Goal: Task Accomplishment & Management: Manage account settings

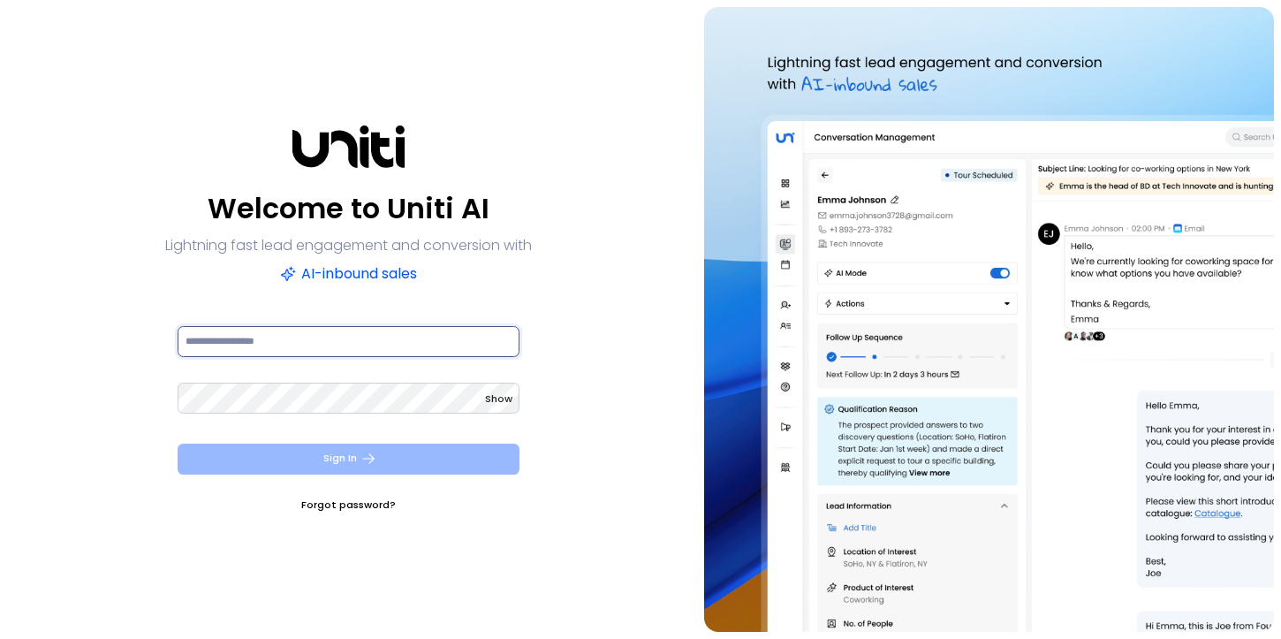
type input "**********"
click at [350, 466] on button "Sign In" at bounding box center [349, 458] width 342 height 31
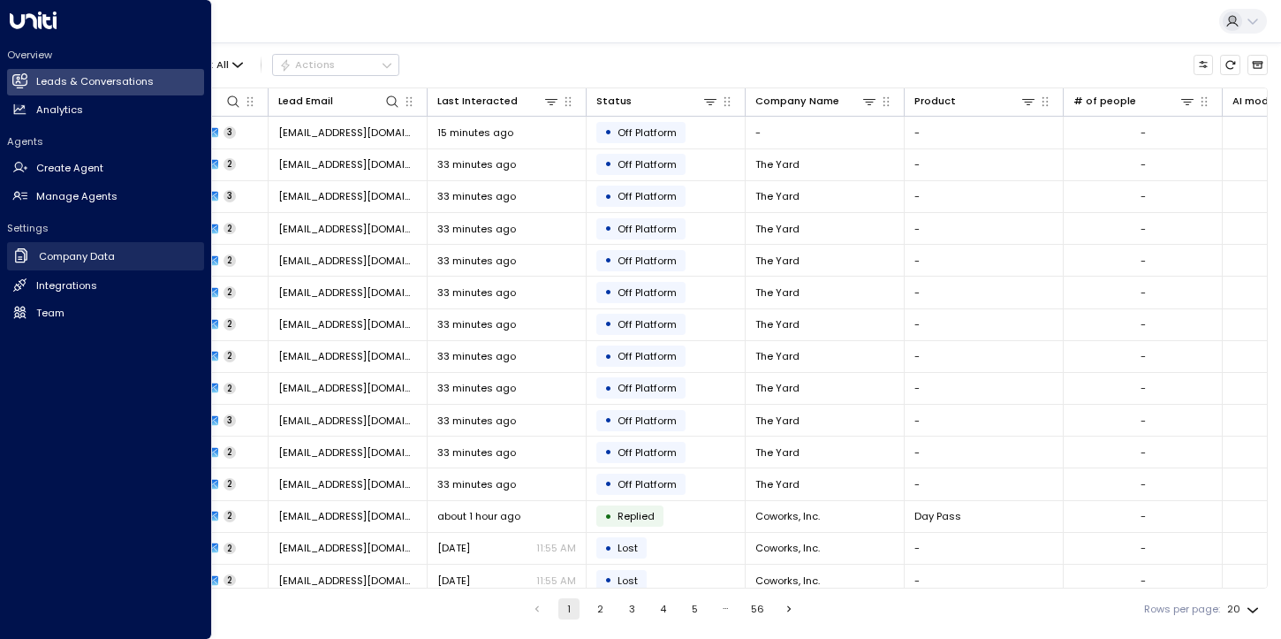
click at [72, 263] on link "Company Data Company Data" at bounding box center [105, 256] width 197 height 29
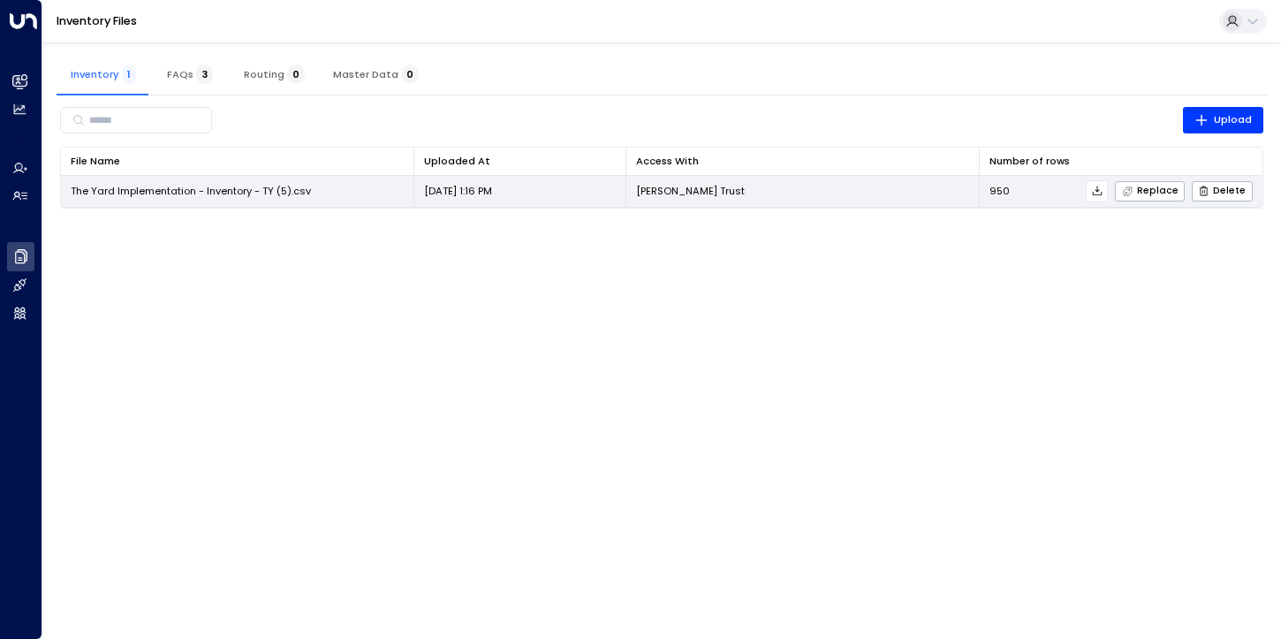
click at [840, 193] on td "[PERSON_NAME] Trust" at bounding box center [802, 191] width 353 height 31
click at [1091, 191] on div "Replace Delete" at bounding box center [1131, 191] width 243 height 22
click at [1101, 192] on icon at bounding box center [1097, 191] width 12 height 12
click at [1156, 196] on span "Replace" at bounding box center [1150, 191] width 57 height 11
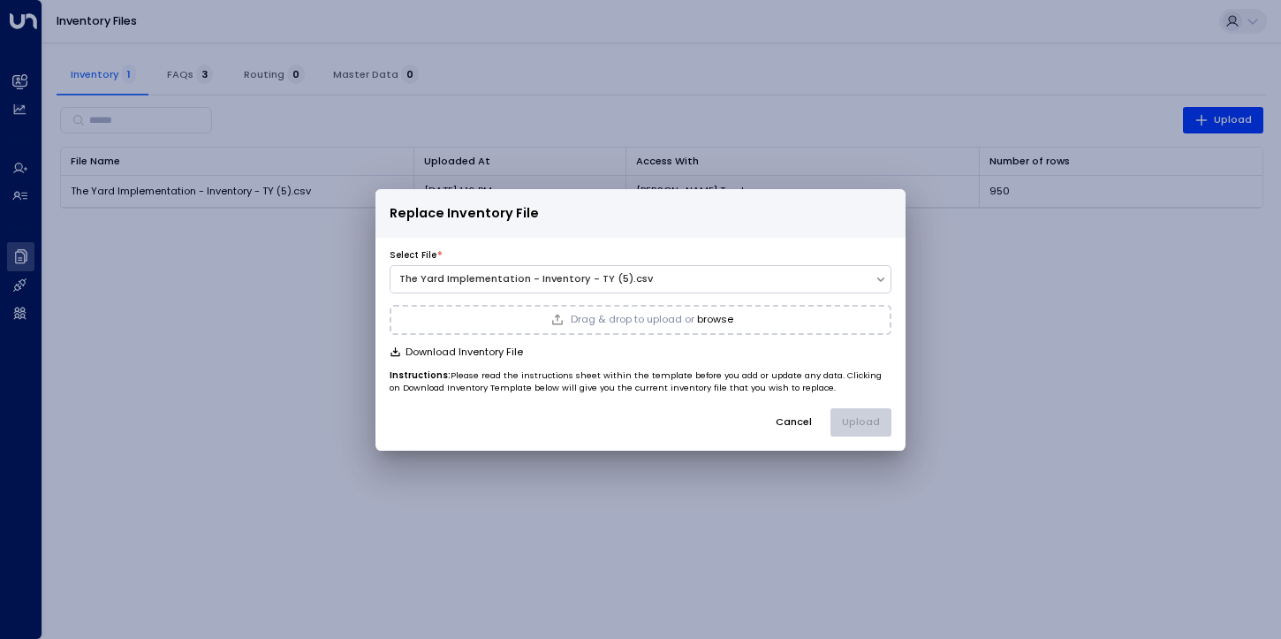
click at [629, 323] on span "Drag & drop to upload or" at bounding box center [633, 319] width 124 height 10
click at [794, 418] on button "Cancel" at bounding box center [793, 421] width 61 height 27
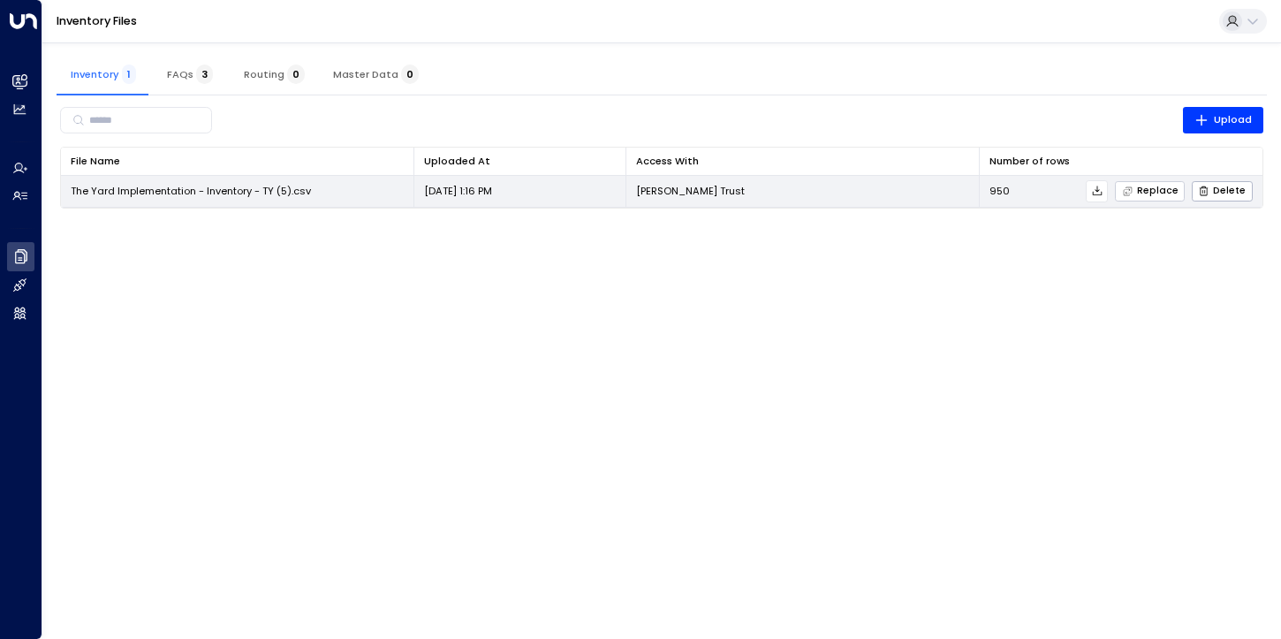
click at [1146, 190] on span "Replace" at bounding box center [1150, 191] width 57 height 11
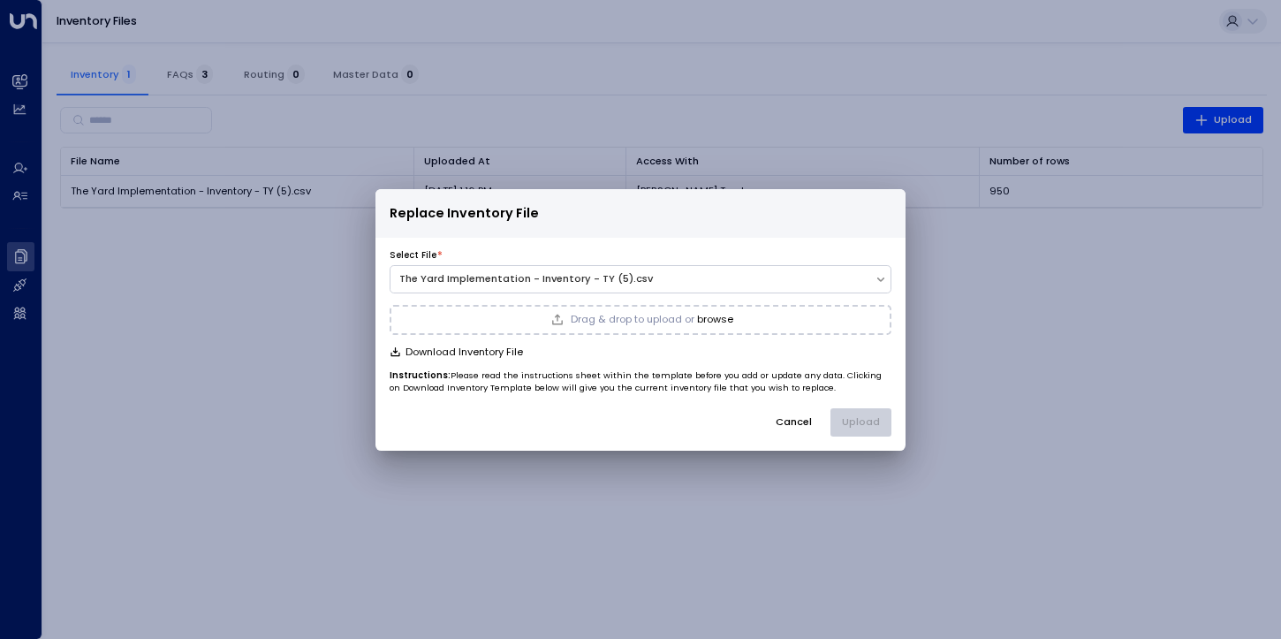
click at [600, 320] on span "Drag & drop to upload or" at bounding box center [633, 319] width 124 height 10
click at [868, 416] on button "Upload" at bounding box center [860, 421] width 61 height 27
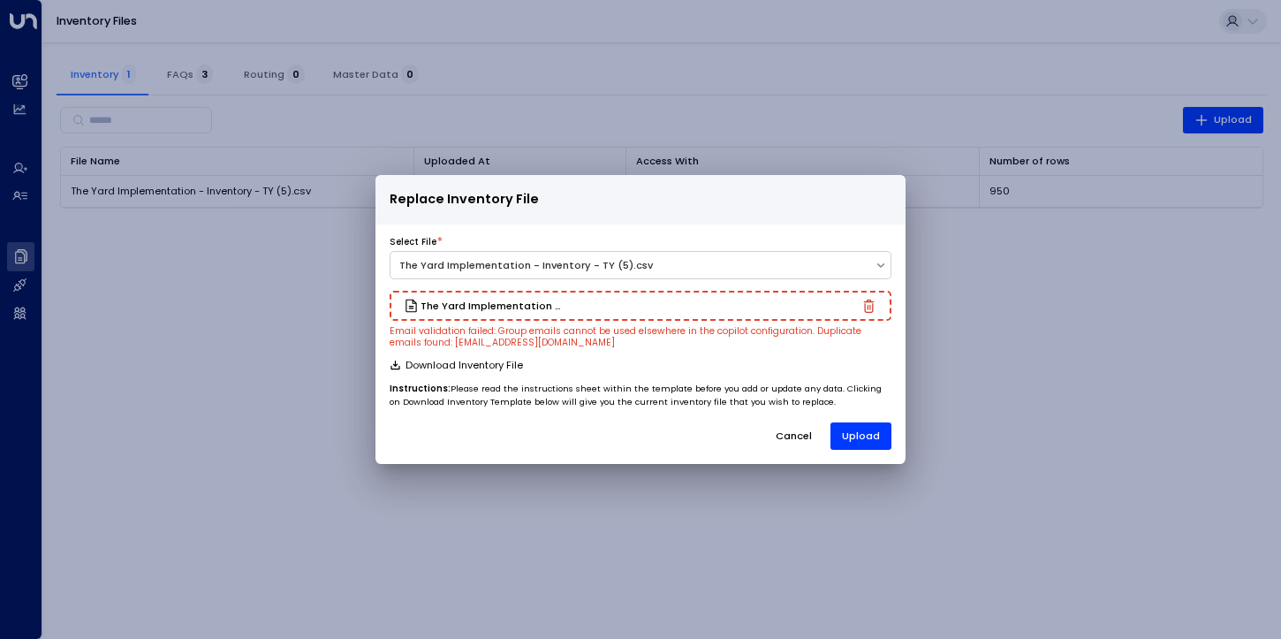
click at [796, 438] on button "Cancel" at bounding box center [793, 435] width 61 height 27
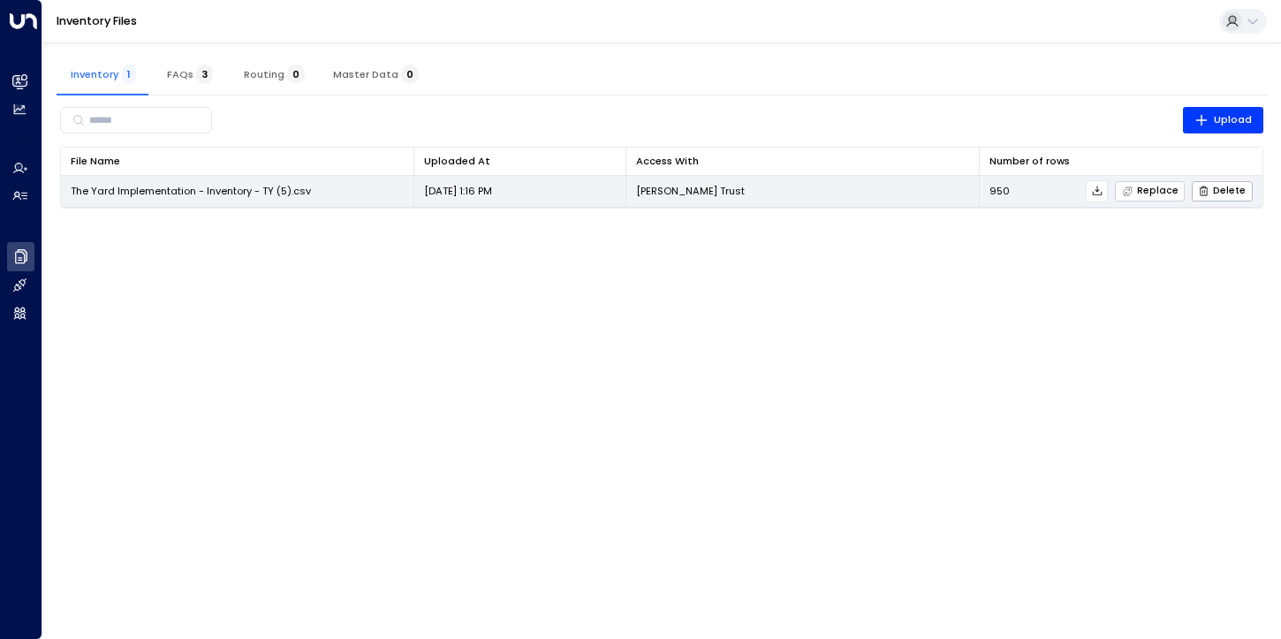
click at [1156, 193] on span "Replace" at bounding box center [1150, 191] width 57 height 11
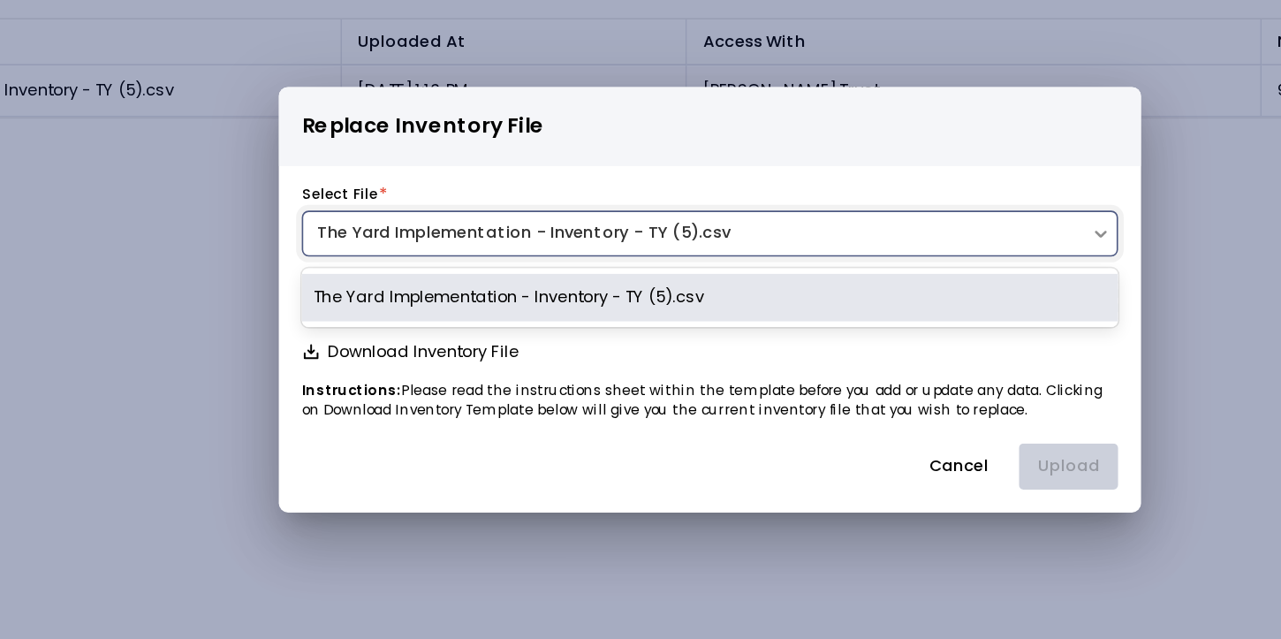
click at [861, 279] on div "The Yard Implementation - Inventory - TY (5).csv" at bounding box center [632, 278] width 466 height 15
click at [646, 372] on p "Instructions: Please read the instructions sheet within the template before you…" at bounding box center [641, 382] width 502 height 26
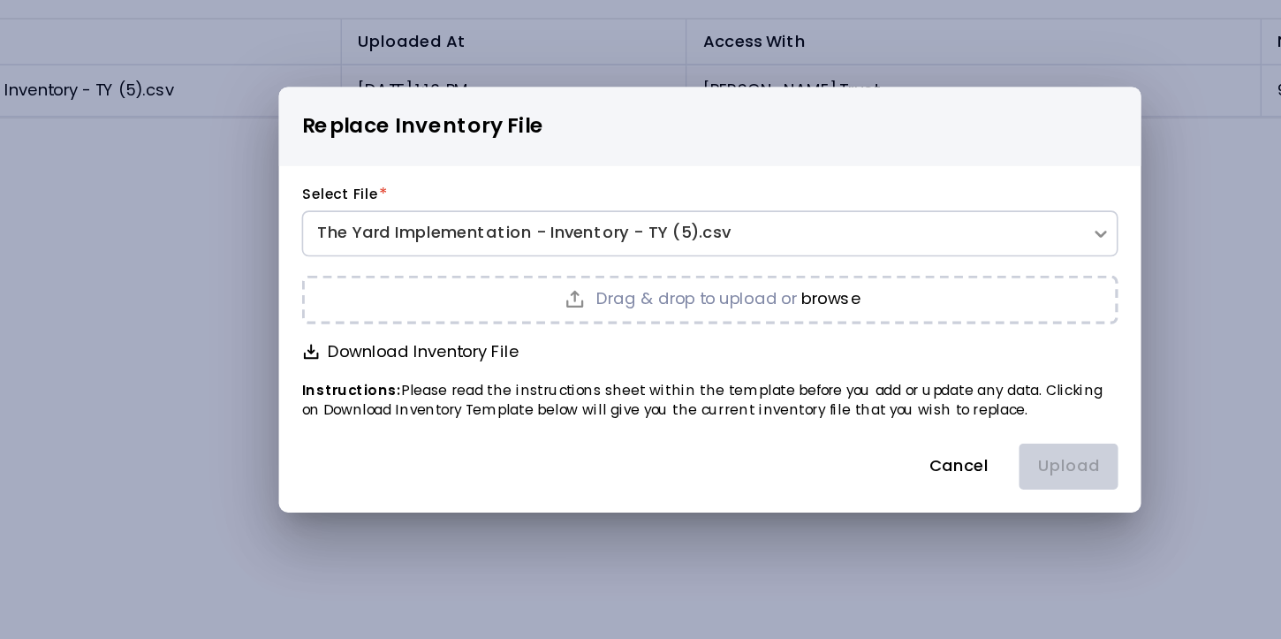
click at [628, 321] on span "Drag & drop to upload or" at bounding box center [633, 319] width 124 height 10
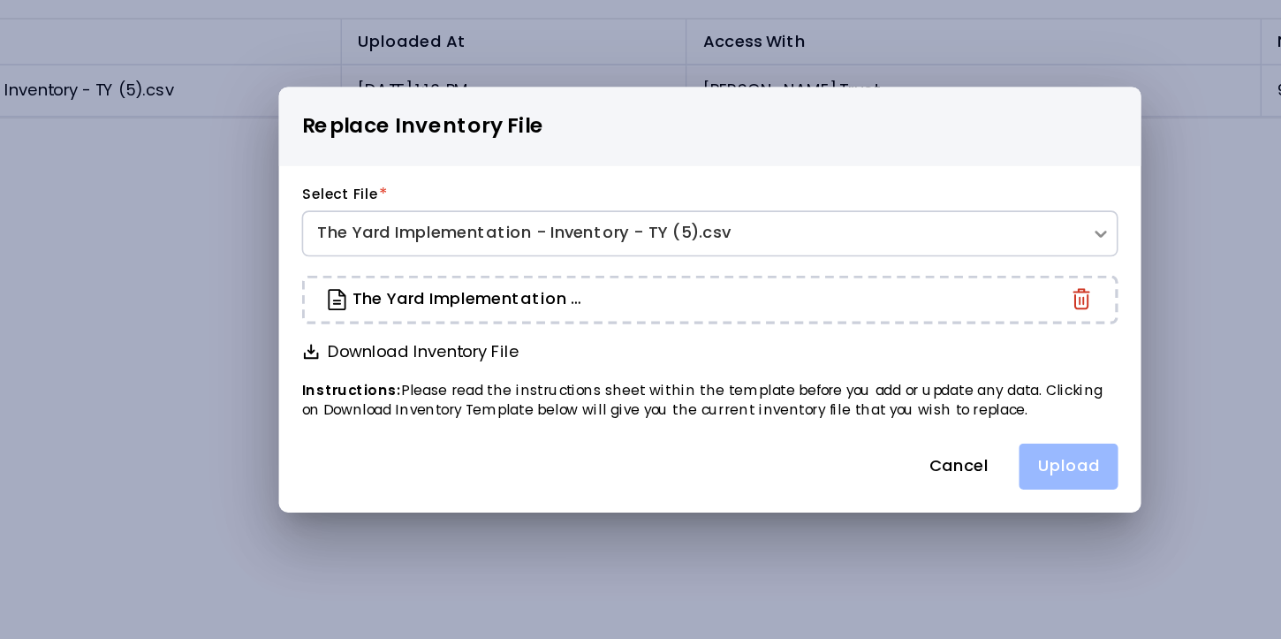
click at [862, 424] on button "Upload" at bounding box center [860, 421] width 61 height 27
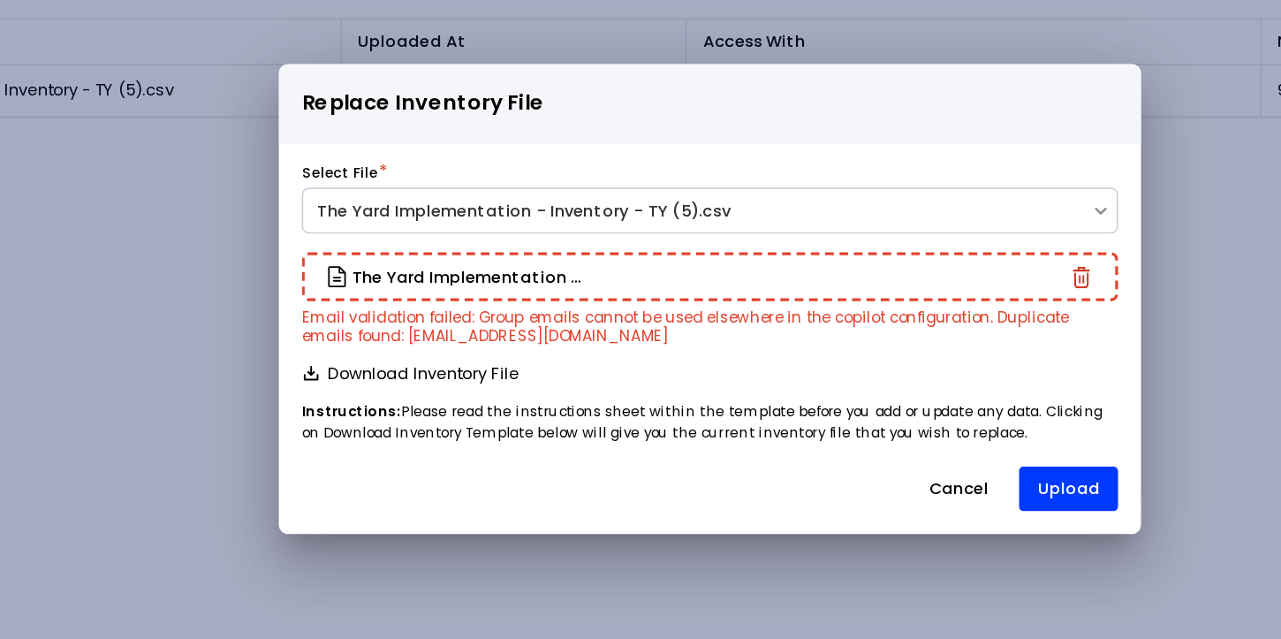
click at [789, 435] on button "Cancel" at bounding box center [793, 435] width 61 height 27
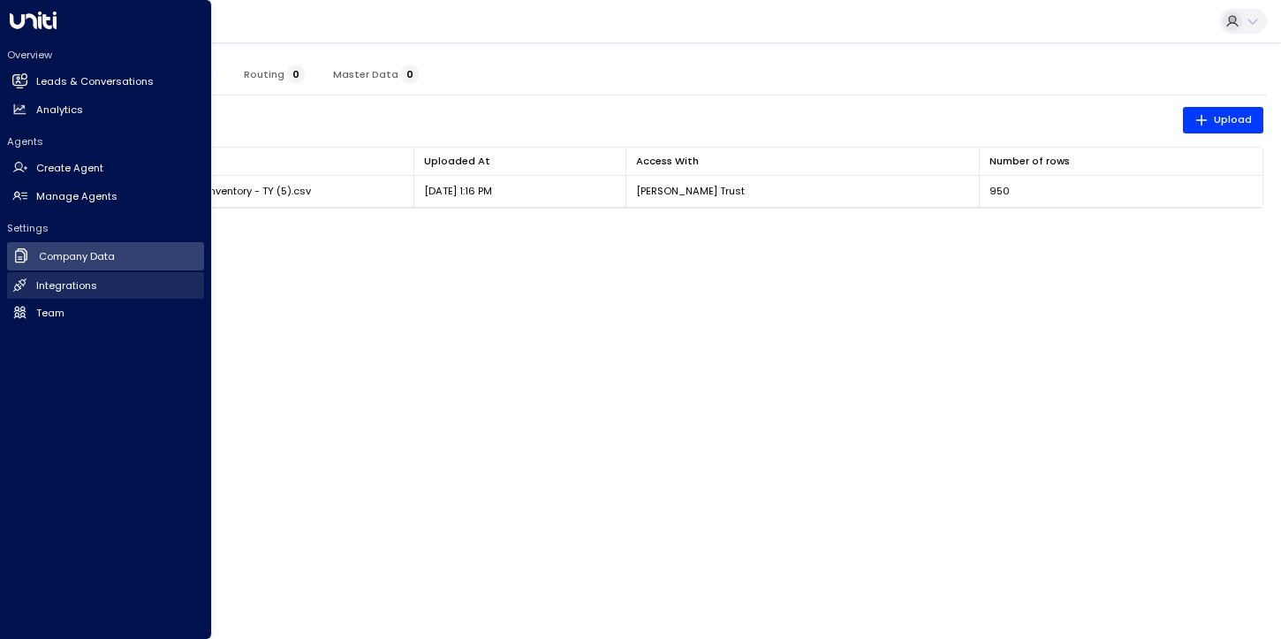
click at [61, 282] on h2 "Integrations" at bounding box center [66, 285] width 61 height 15
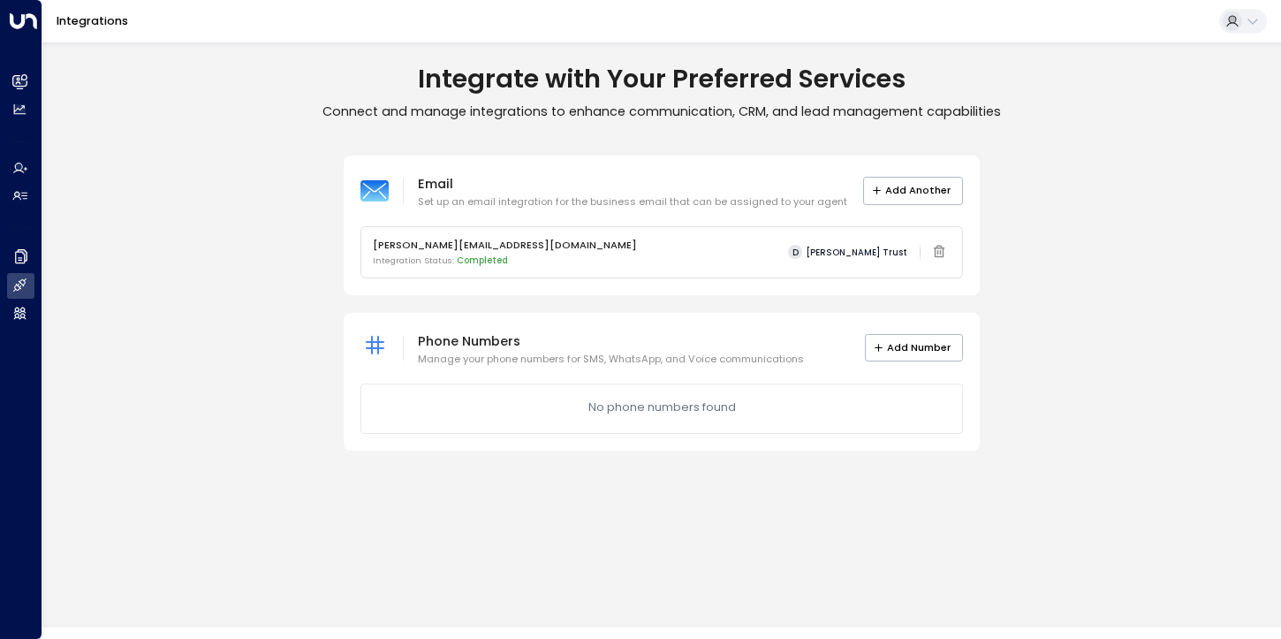
click at [813, 264] on div "[PERSON_NAME][EMAIL_ADDRESS][DOMAIN_NAME] Integration Status: Completed D [PERS…" at bounding box center [662, 252] width 578 height 31
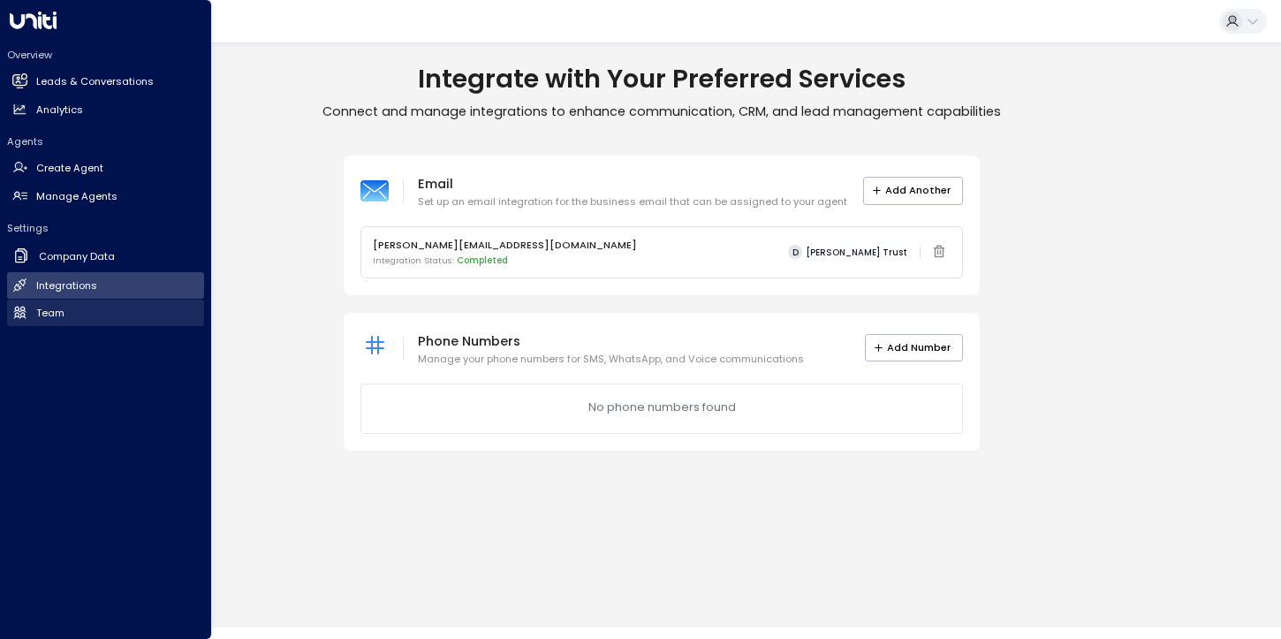
click at [56, 316] on h2 "Team" at bounding box center [50, 313] width 28 height 15
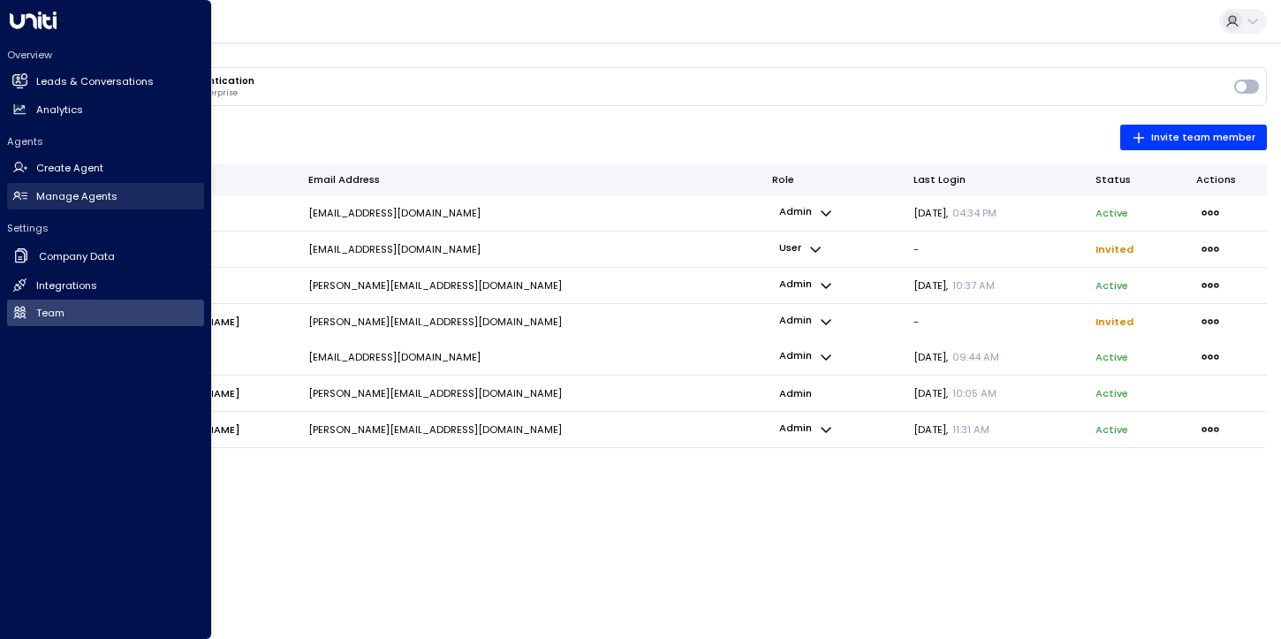
click at [67, 201] on h2 "Manage Agents" at bounding box center [76, 196] width 81 height 15
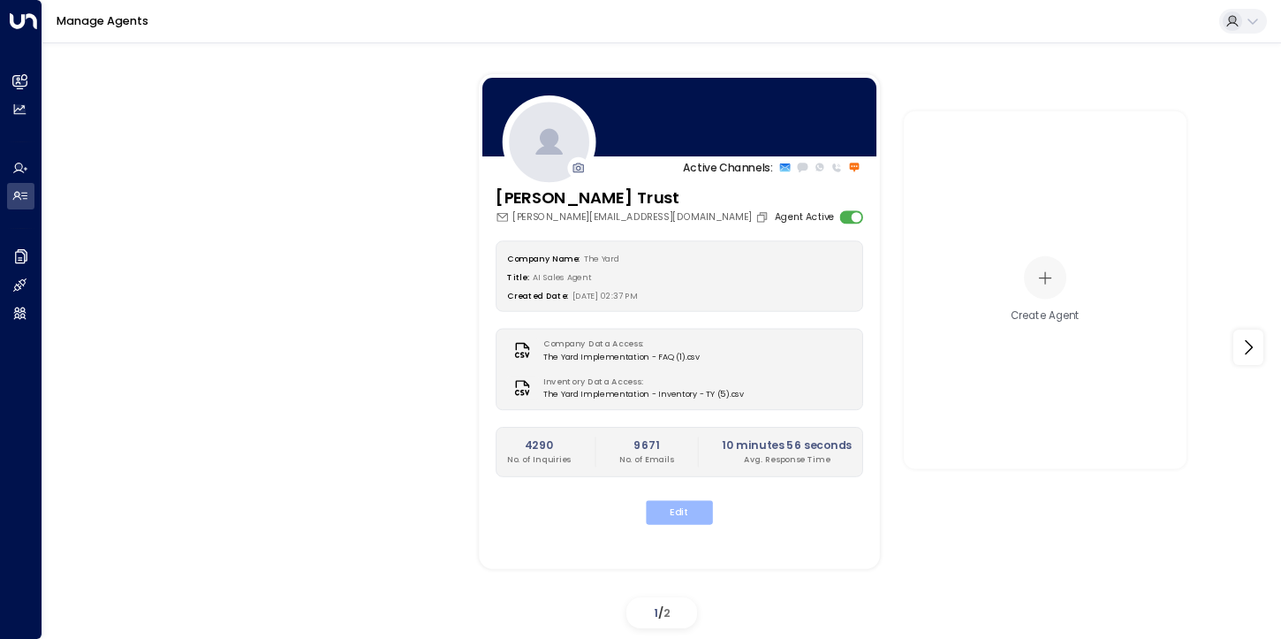
click at [691, 519] on button "Edit" at bounding box center [679, 512] width 67 height 24
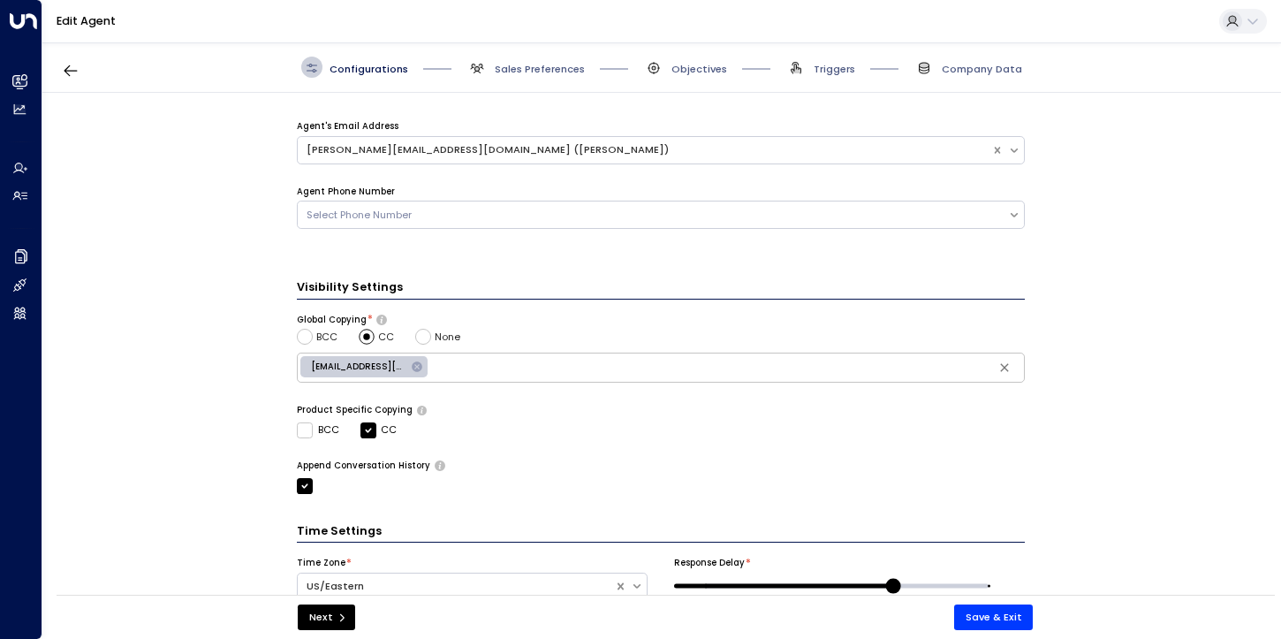
scroll to position [506, 0]
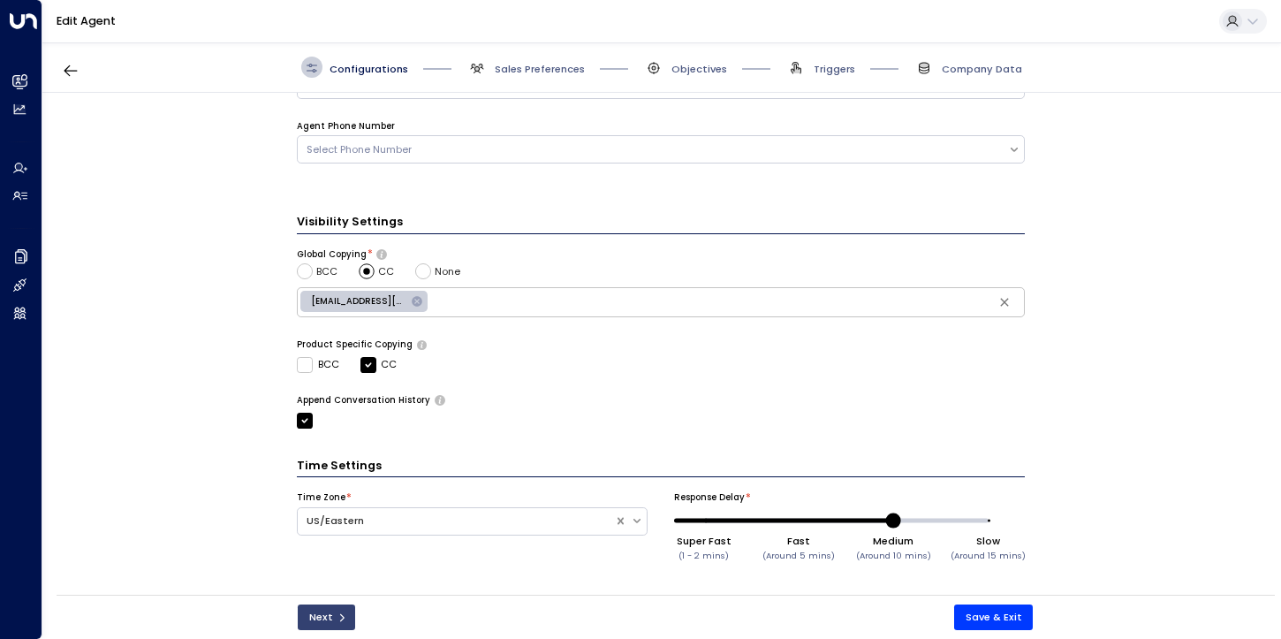
click at [323, 619] on button "Next" at bounding box center [326, 617] width 57 height 26
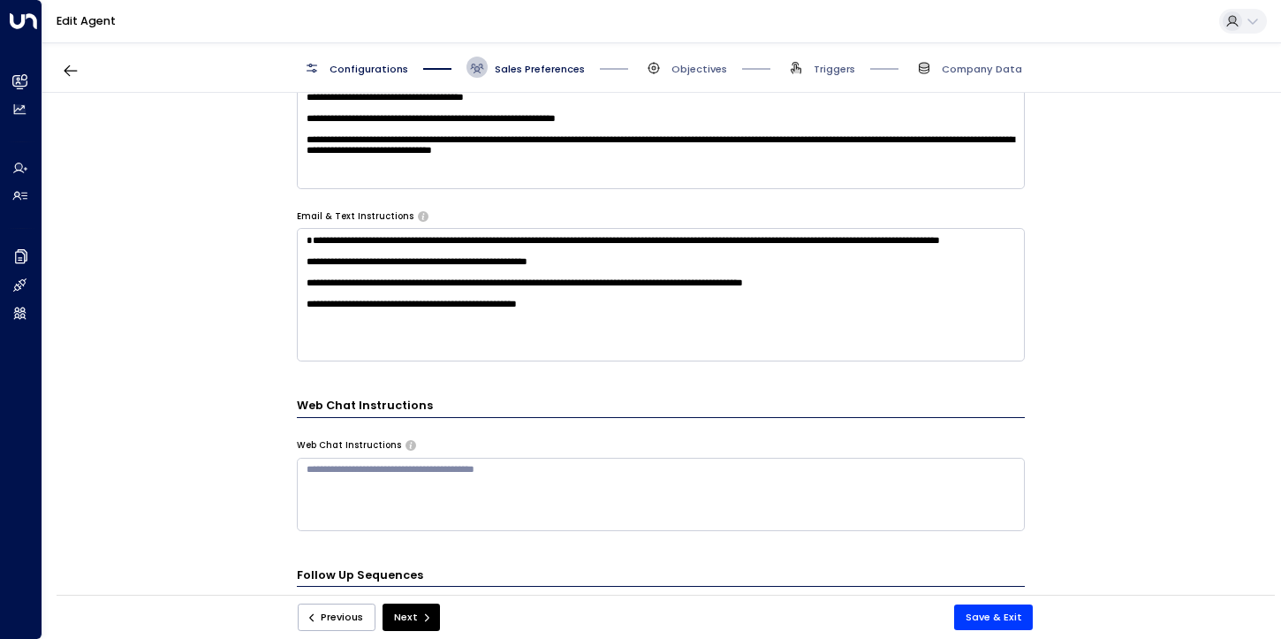
scroll to position [981, 0]
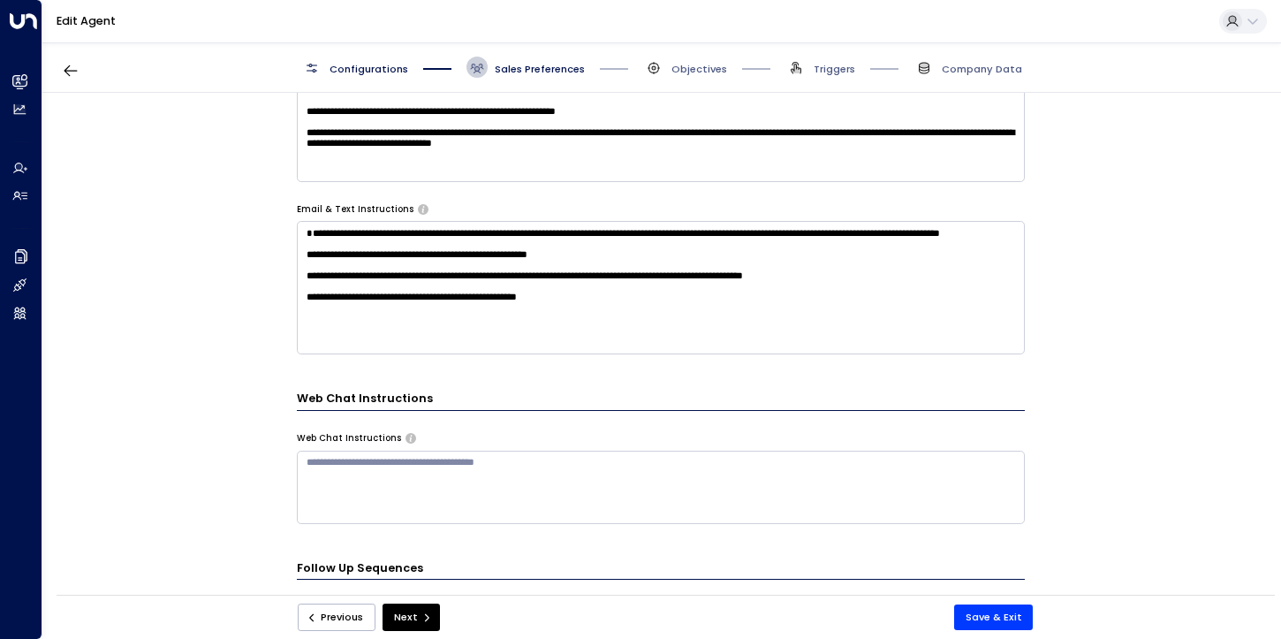
click at [993, 602] on div "Previous Next Save & Exit" at bounding box center [666, 616] width 1218 height 44
click at [983, 613] on button "Save & Exit" at bounding box center [994, 617] width 80 height 26
